Goal: Go to known website: Access a specific website the user already knows

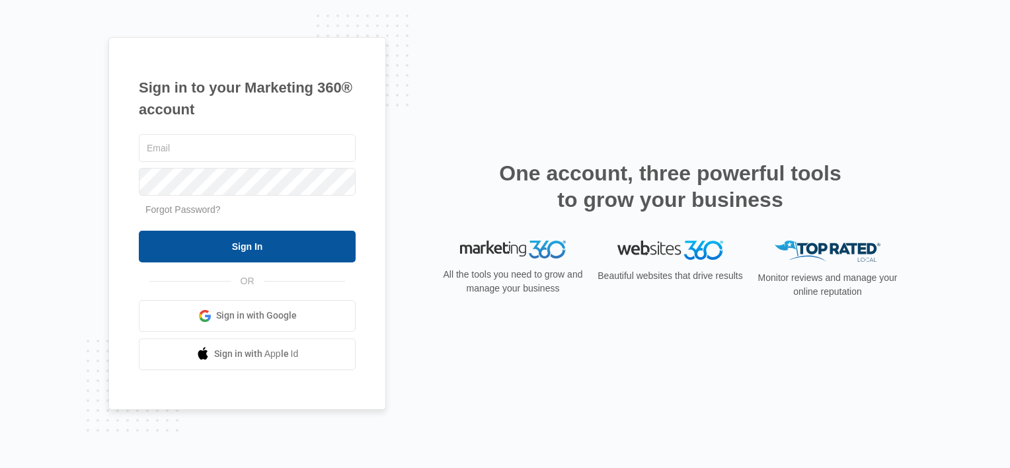
type input "[EMAIL_ADDRESS][DOMAIN_NAME]"
click at [251, 246] on input "Sign In" at bounding box center [247, 247] width 217 height 32
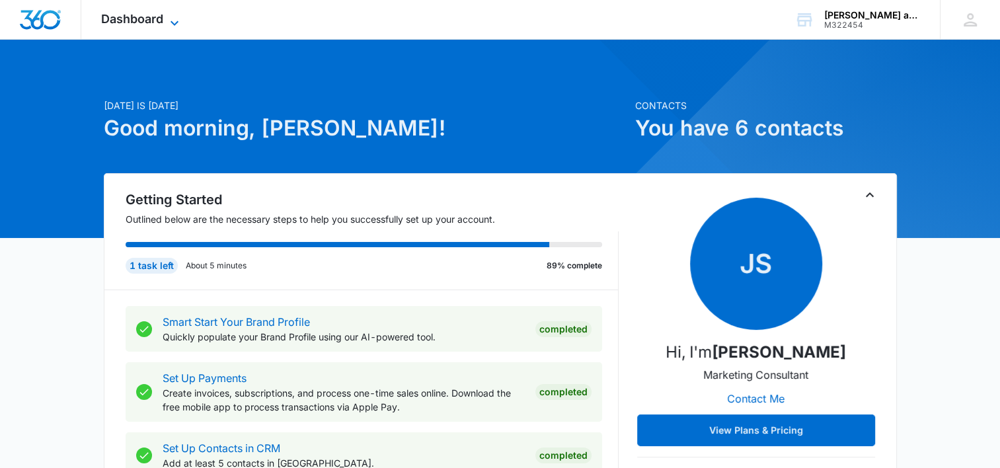
click at [172, 22] on icon at bounding box center [175, 22] width 8 height 5
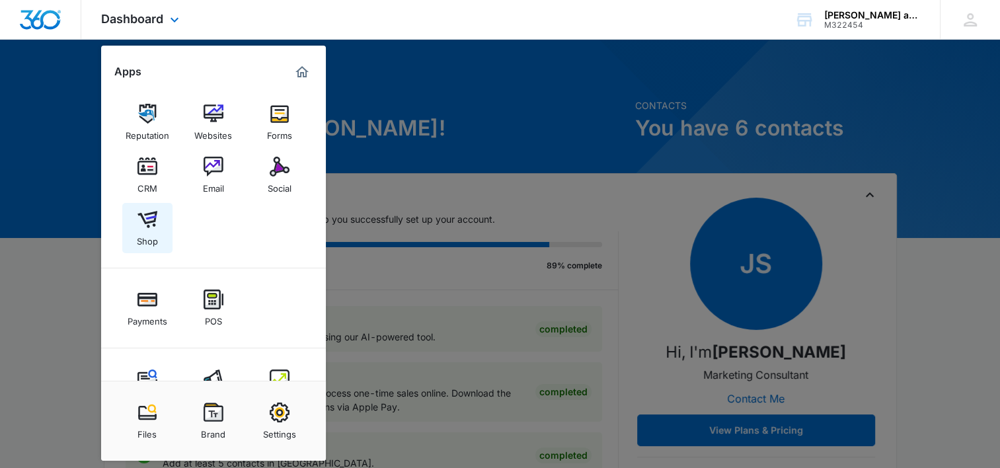
click at [140, 219] on img at bounding box center [148, 220] width 20 height 20
